Goal: Go to known website: Access a specific website the user already knows

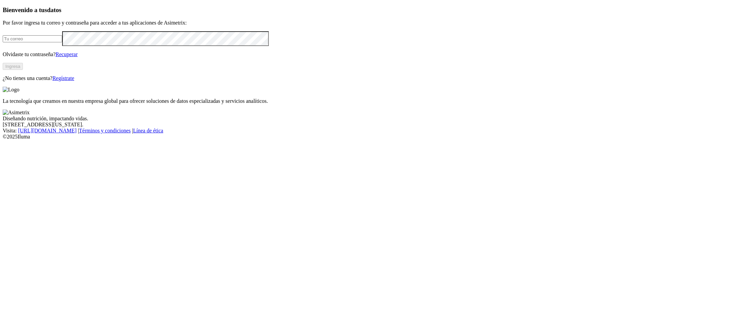
type input "[PERSON_NAME][EMAIL_ADDRESS][PERSON_NAME][DOMAIN_NAME]"
click at [23, 70] on button "Ingresa" at bounding box center [13, 66] width 20 height 7
